Goal: Navigation & Orientation: Go to known website

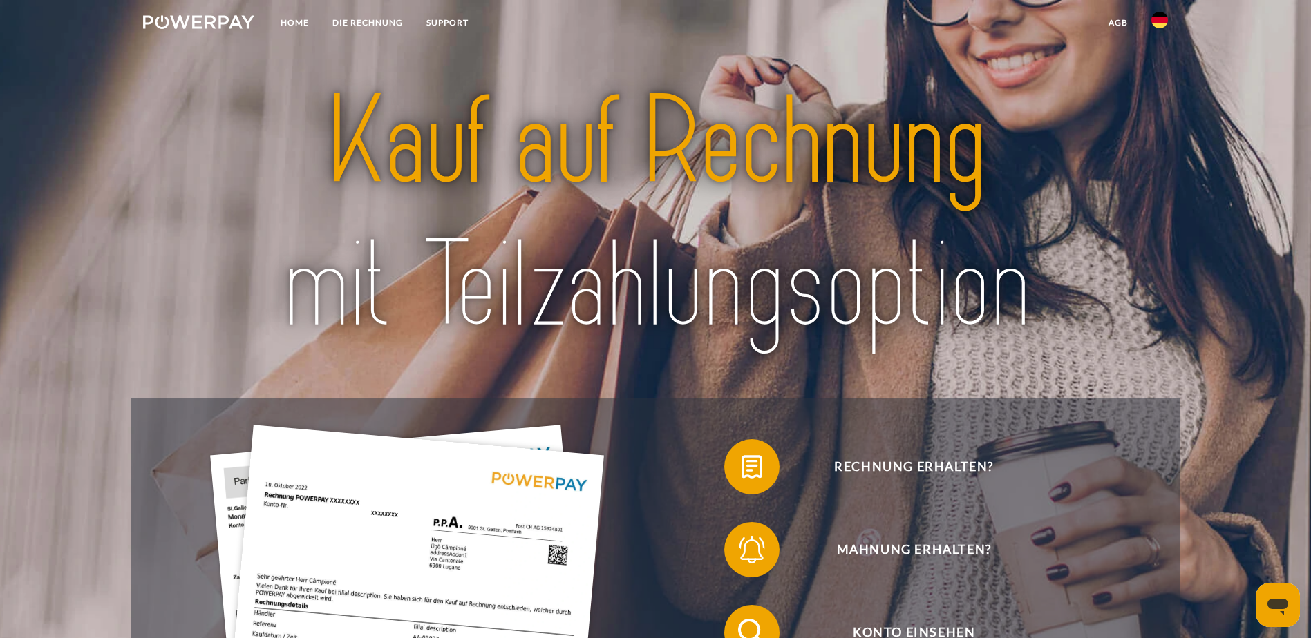
click at [1160, 19] on img at bounding box center [1159, 20] width 17 height 17
click at [1158, 67] on img at bounding box center [1159, 65] width 17 height 17
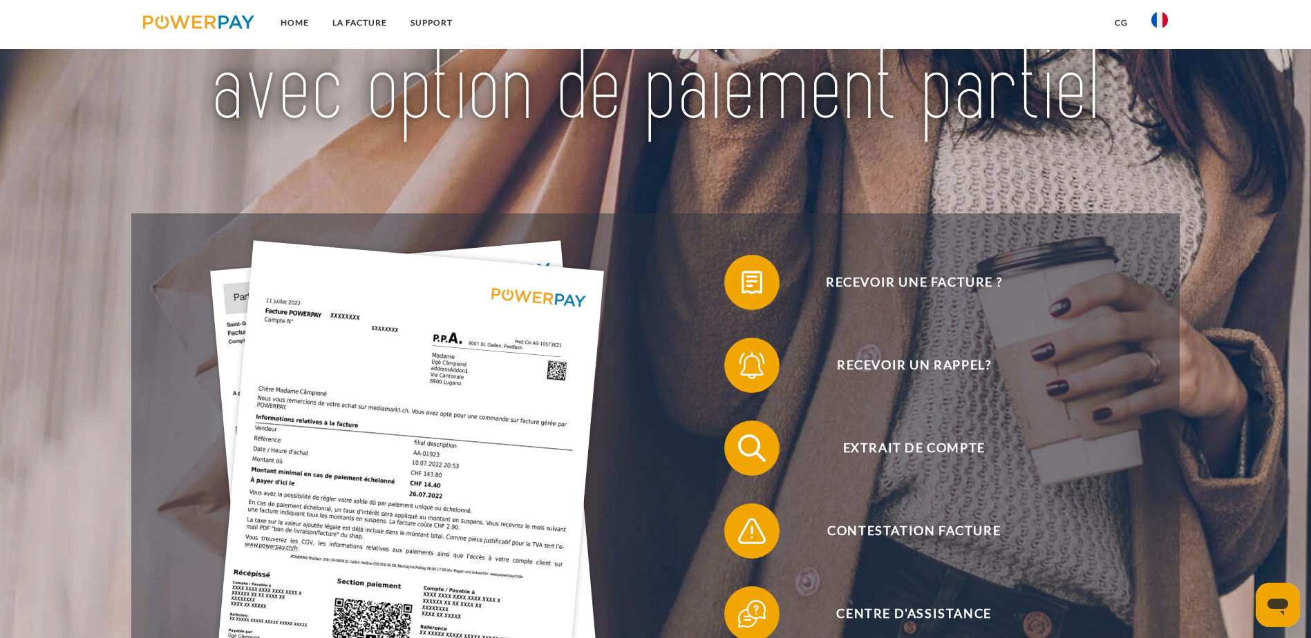
scroll to position [207, 0]
